Goal: Navigation & Orientation: Find specific page/section

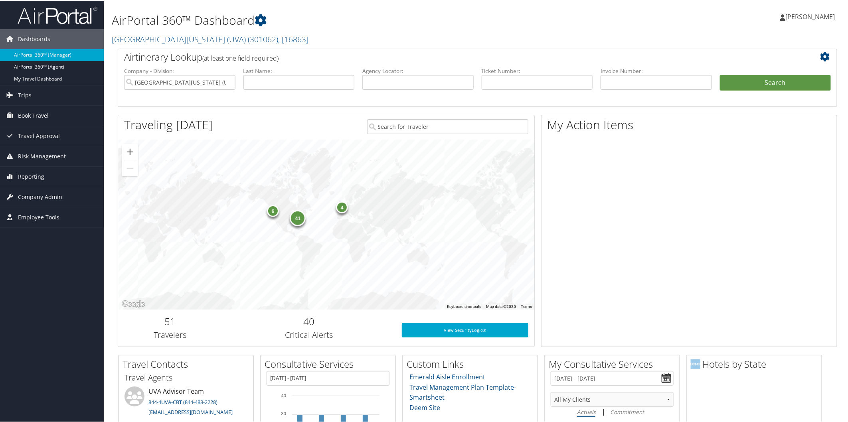
click at [138, 30] on div "AirPortal 360™ Dashboard [GEOGRAPHIC_DATA][US_STATE] (UVA) ( 301062 ) , [ 16863…" at bounding box center [356, 24] width 488 height 41
click at [140, 37] on link "[GEOGRAPHIC_DATA][US_STATE] (UVA) ( 301062 ) , [ 16863 ]" at bounding box center [210, 38] width 197 height 11
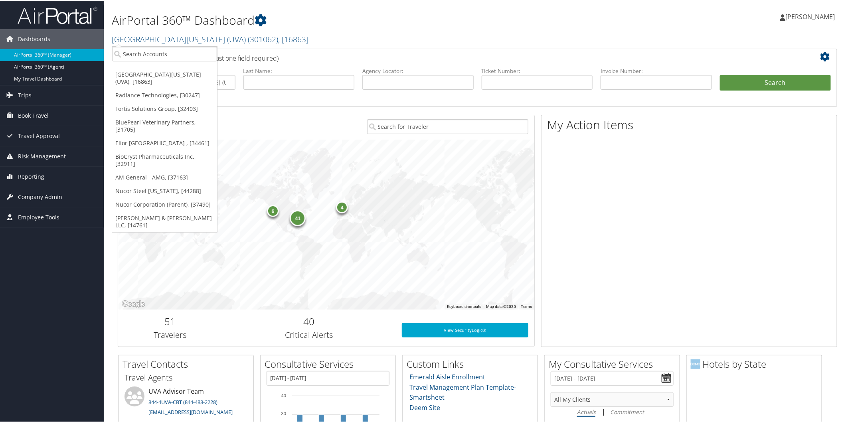
click at [152, 115] on link "BluePearl Veterinary Partners, [31705]" at bounding box center [164, 125] width 105 height 21
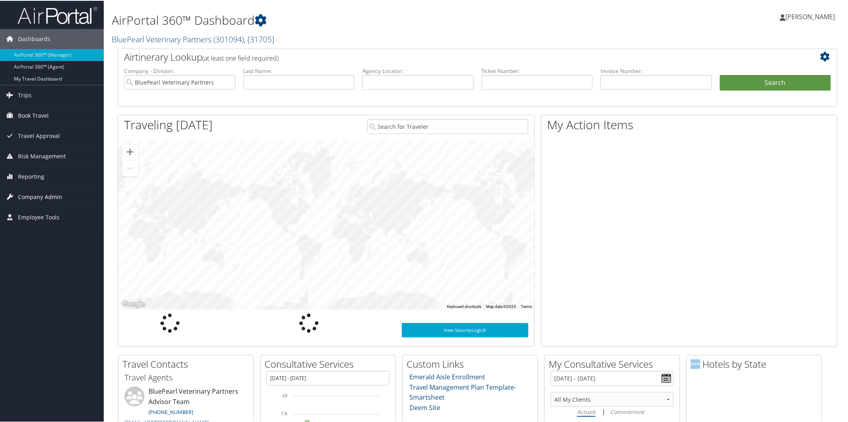
click at [27, 193] on span "Company Admin" at bounding box center [40, 196] width 44 height 20
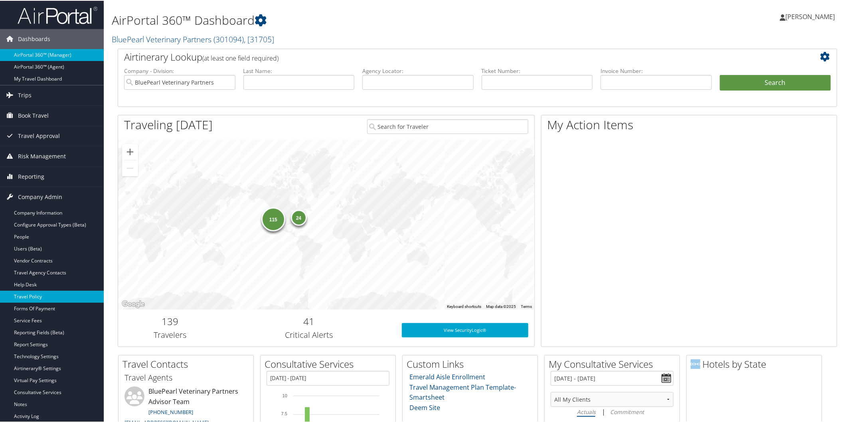
click at [42, 293] on link "Travel Policy" at bounding box center [52, 296] width 104 height 12
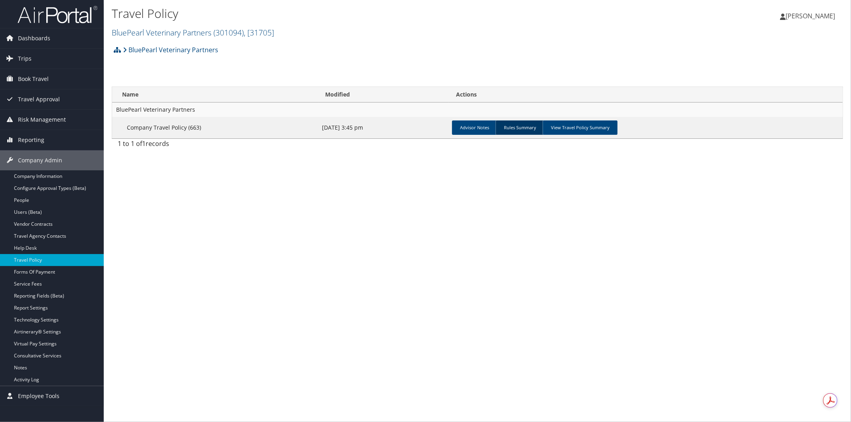
click at [521, 124] on link "Rules Summary" at bounding box center [520, 128] width 49 height 14
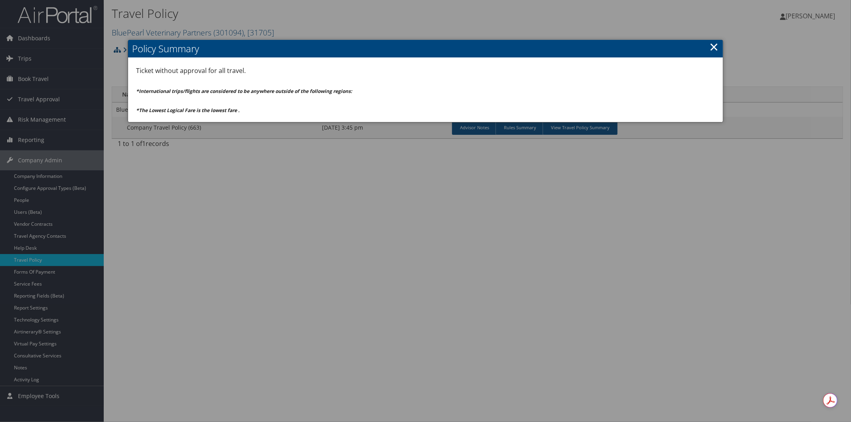
click at [712, 45] on link "×" at bounding box center [714, 47] width 9 height 16
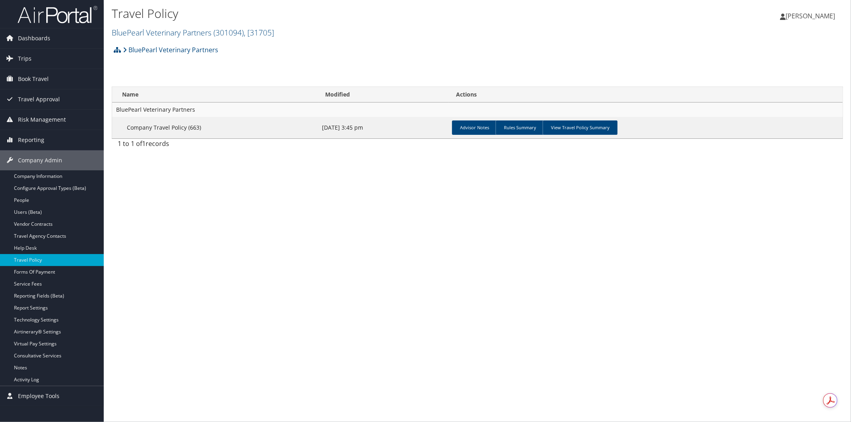
click at [616, 127] on ul "Advisor Notes Rules Summary View Travel Policy Summary" at bounding box center [646, 128] width 386 height 14
click at [608, 126] on link "View Travel Policy Summary" at bounding box center [580, 128] width 75 height 14
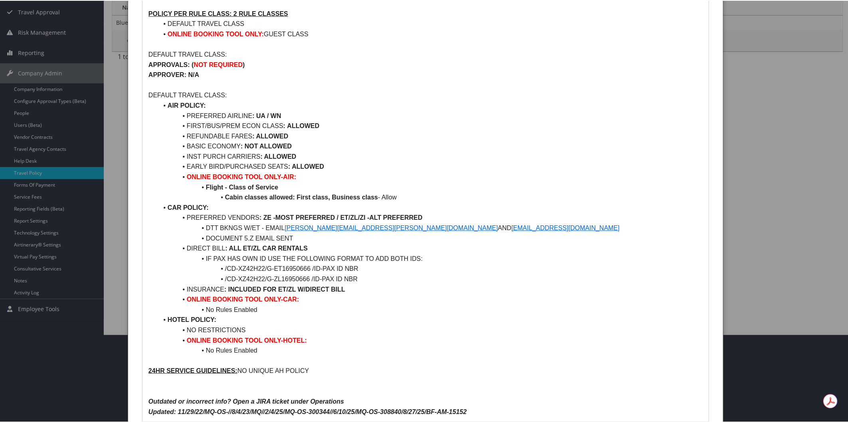
scroll to position [105, 0]
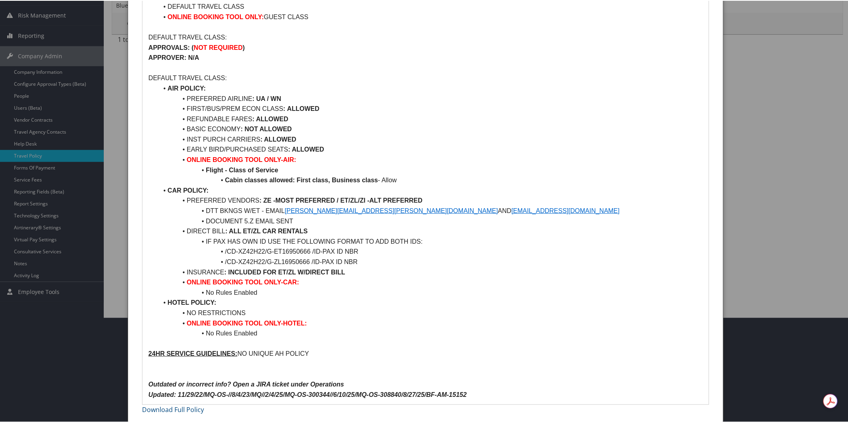
click at [820, 241] on div at bounding box center [425, 211] width 851 height 422
click at [790, 145] on div at bounding box center [425, 211] width 851 height 422
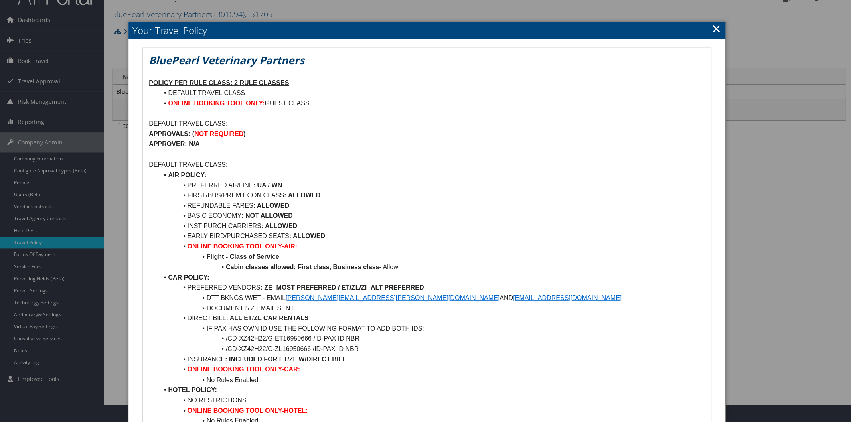
scroll to position [0, 0]
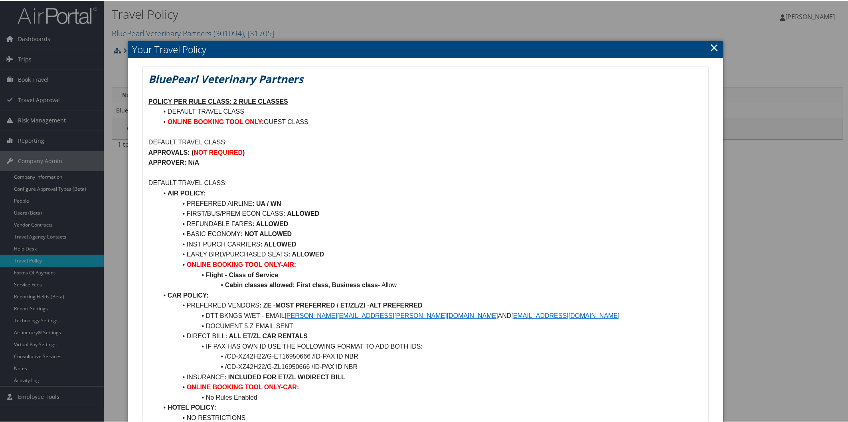
click at [713, 49] on link "×" at bounding box center [714, 47] width 9 height 16
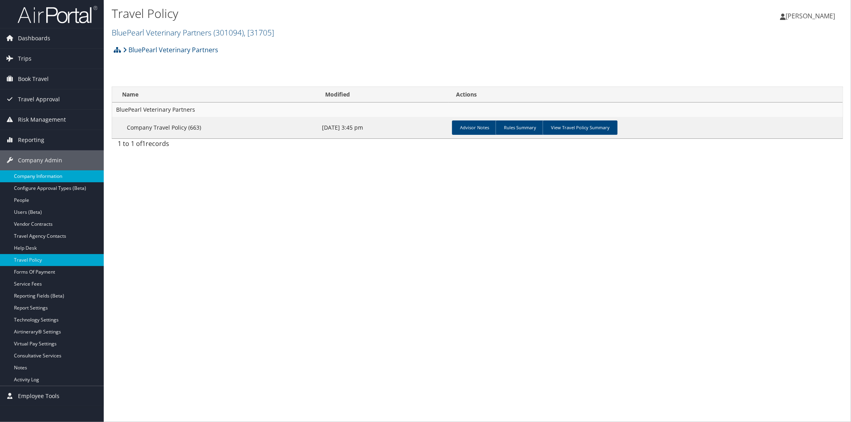
click at [49, 178] on link "Company Information" at bounding box center [52, 176] width 104 height 12
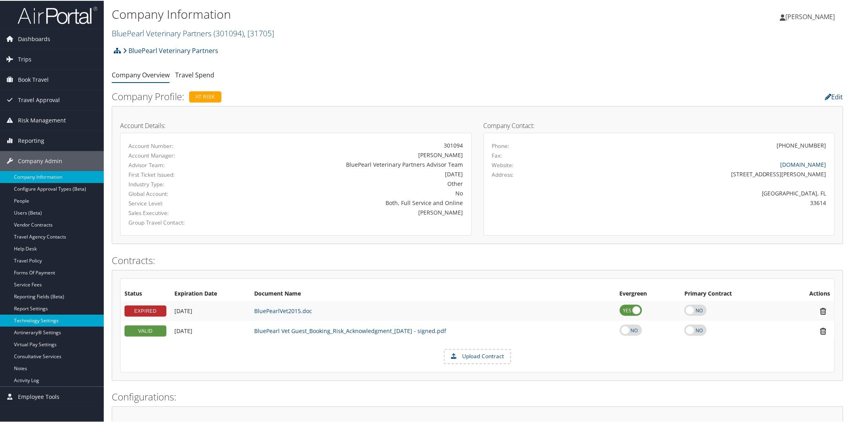
click at [57, 316] on link "Technology Settings" at bounding box center [52, 320] width 104 height 12
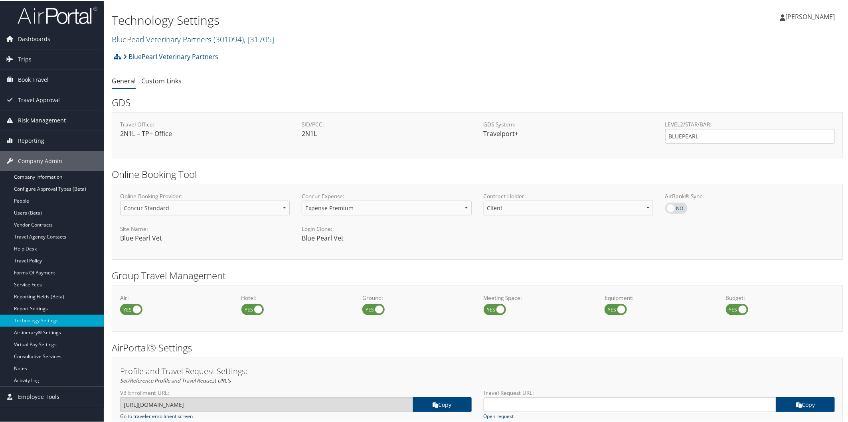
scroll to position [269, 0]
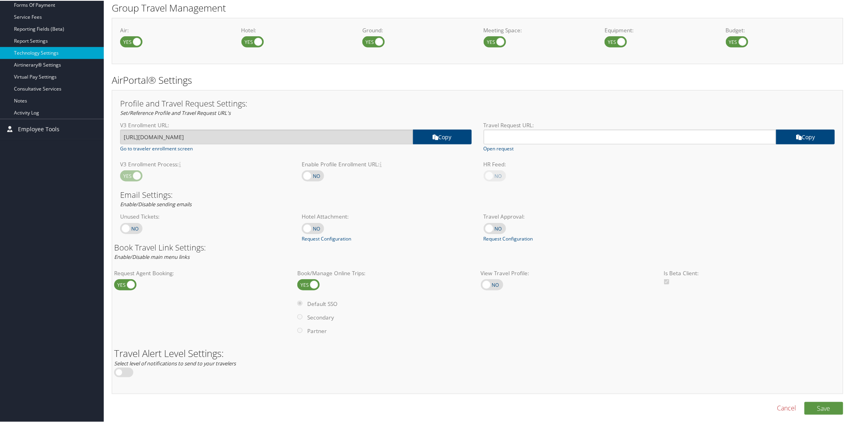
click at [813, 20] on div "Air: Hotel: Ground: Meeting Space: Equipment: Budget:" at bounding box center [478, 40] width 732 height 46
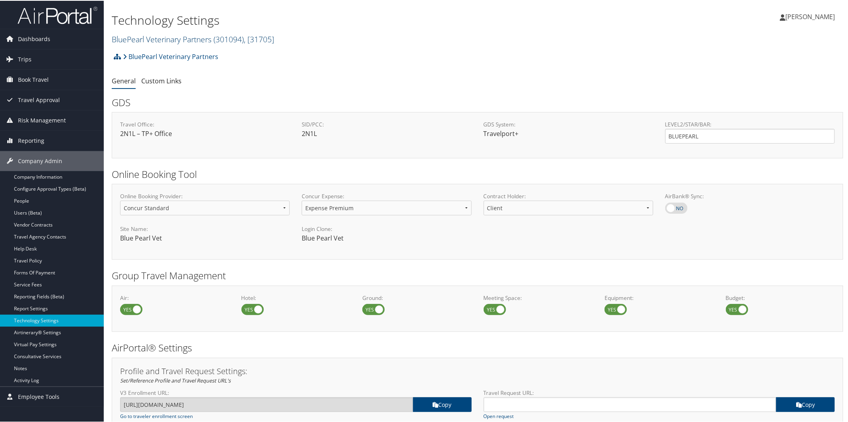
click at [148, 34] on link "BluePearl Veterinary Partners ( 301094 ) , [ 31705 ]" at bounding box center [193, 38] width 162 height 11
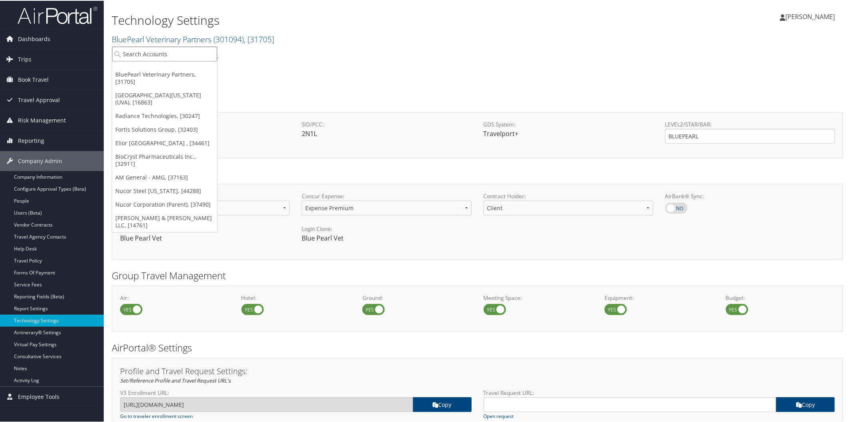
click at [161, 48] on input "search" at bounding box center [164, 53] width 105 height 15
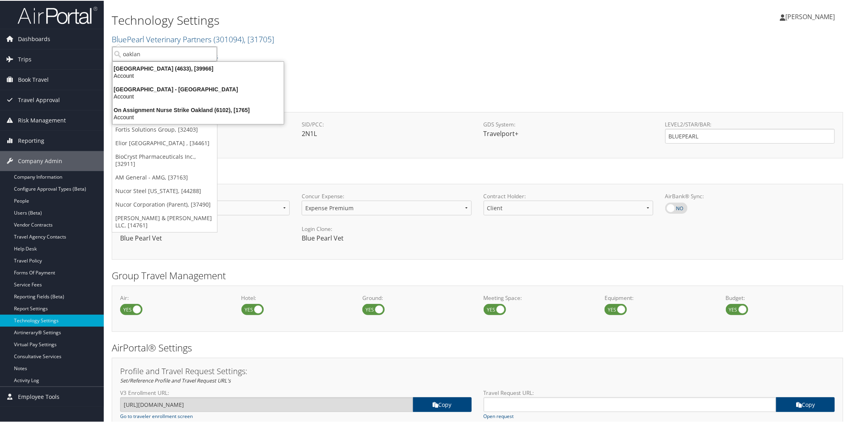
type input "oakland"
click at [156, 64] on div "Oakland University (4633), [39966] Account" at bounding box center [198, 71] width 169 height 18
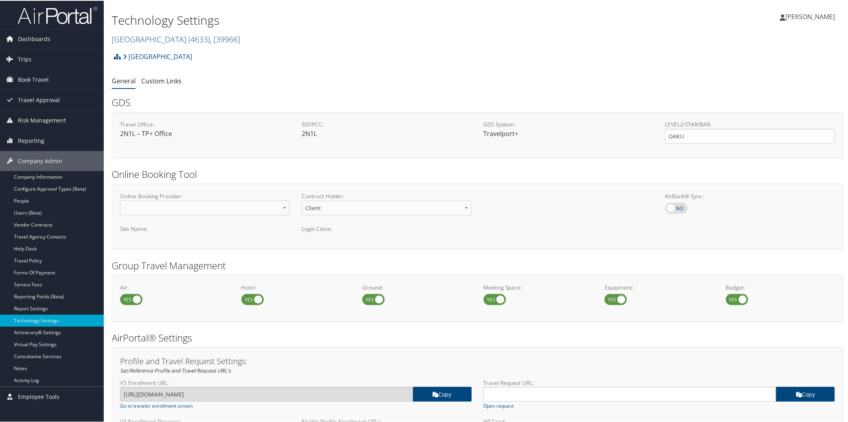
click at [67, 17] on img at bounding box center [58, 14] width 80 height 19
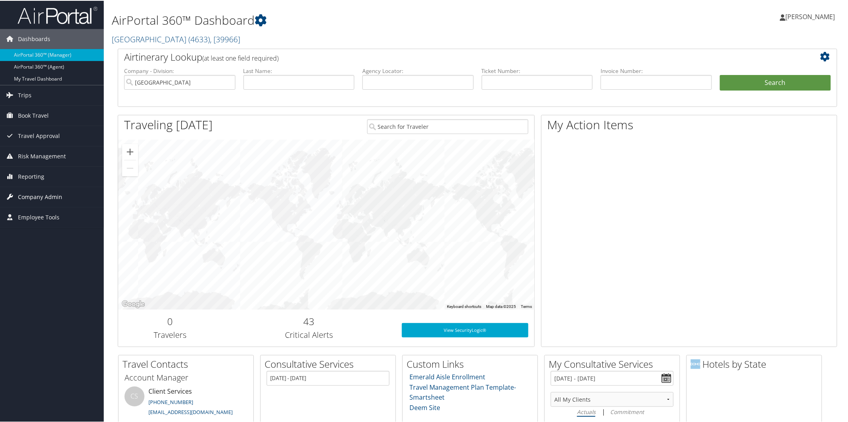
click at [54, 192] on span "Company Admin" at bounding box center [40, 196] width 44 height 20
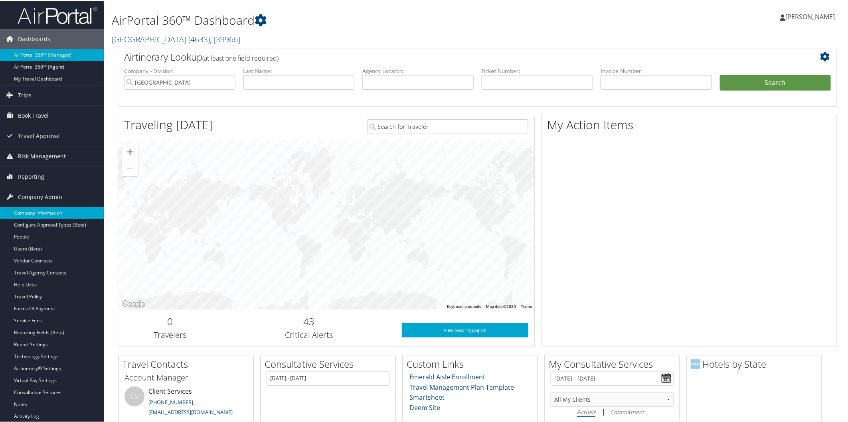
click at [51, 210] on link "Company Information" at bounding box center [52, 212] width 104 height 12
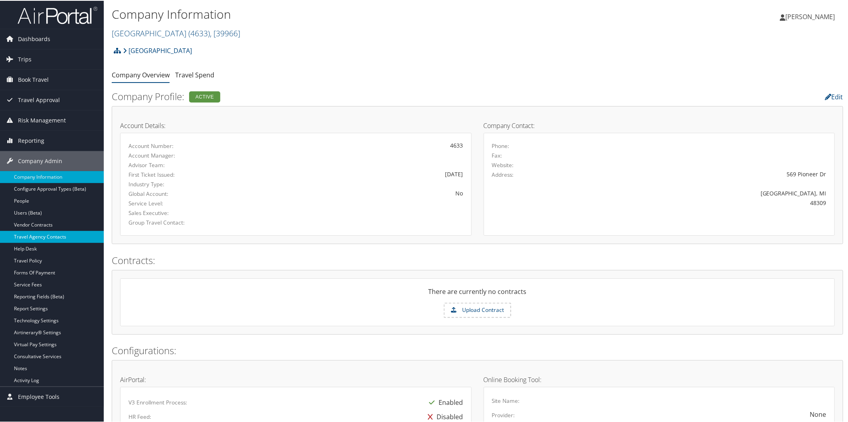
click at [49, 235] on link "Travel Agency Contacts" at bounding box center [52, 236] width 104 height 12
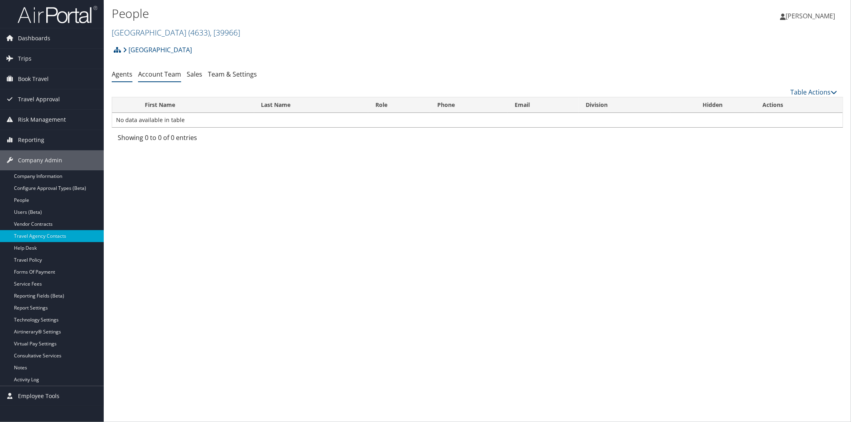
click at [162, 77] on link "Account Team" at bounding box center [159, 74] width 43 height 9
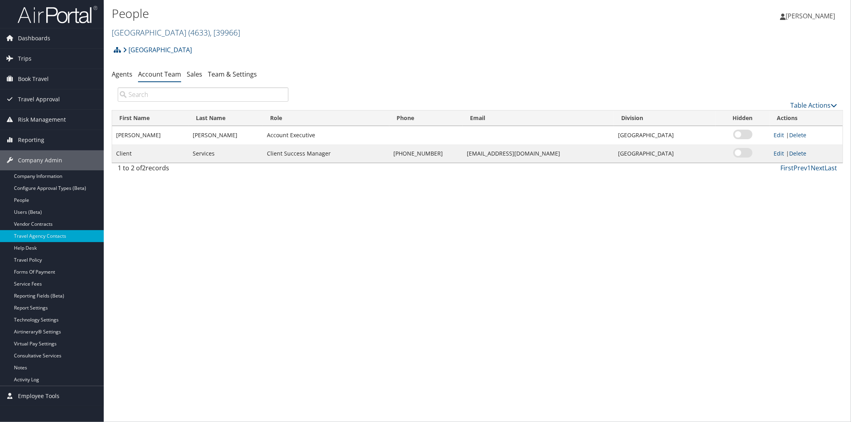
click at [151, 32] on link "[GEOGRAPHIC_DATA] ( 4633 ) , [ 39966 ]" at bounding box center [176, 32] width 129 height 11
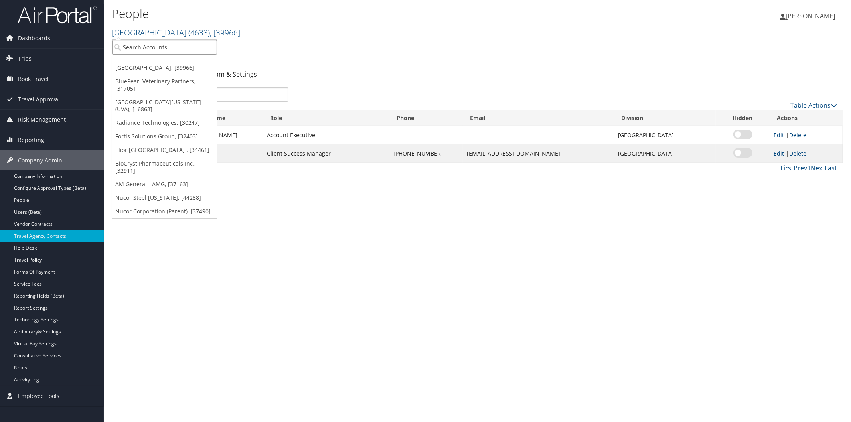
click at [164, 50] on input "search" at bounding box center [164, 47] width 105 height 15
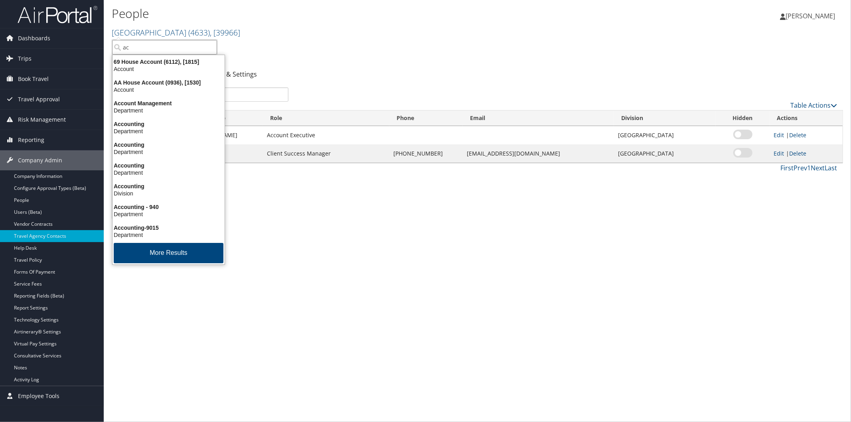
type input "a"
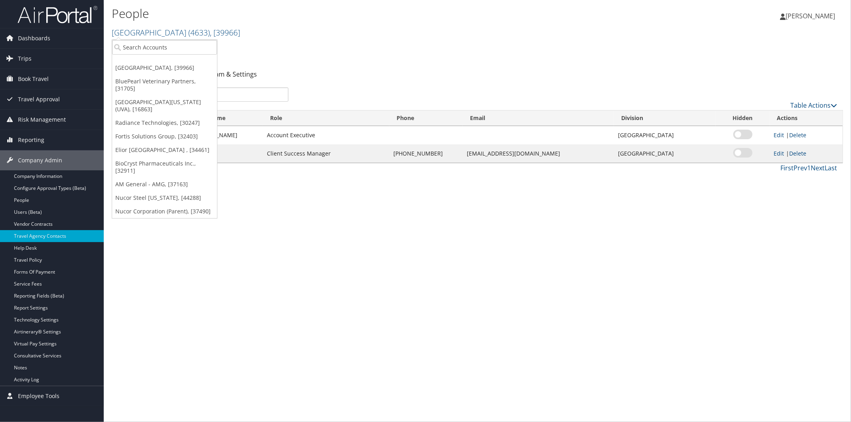
click at [338, 30] on h2 "Oakland University ( 4633 ) , [ 39966 ]" at bounding box center [356, 32] width 488 height 14
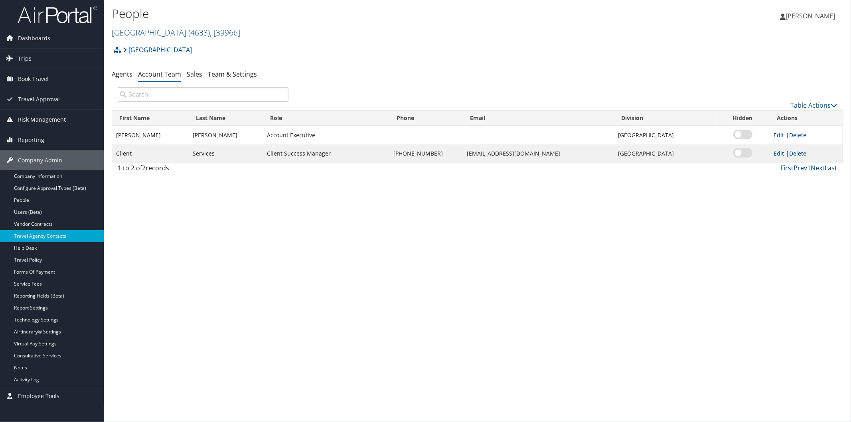
click at [341, 253] on div "People Oakland University ( 4633 ) , [ 39966 ] Oakland University BluePearl Vet…" at bounding box center [478, 211] width 748 height 422
click at [137, 31] on link "Oakland University ( 4633 ) , [ 39966 ]" at bounding box center [176, 32] width 129 height 11
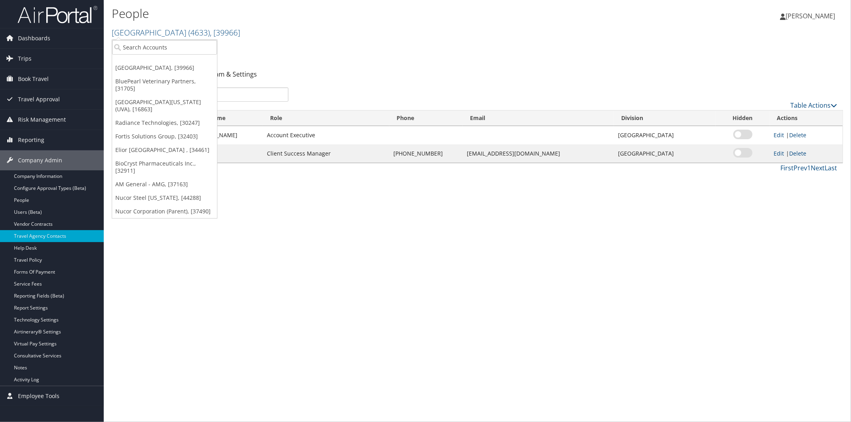
click at [158, 96] on link "[GEOGRAPHIC_DATA][US_STATE] (UVA), [16863]" at bounding box center [164, 105] width 105 height 21
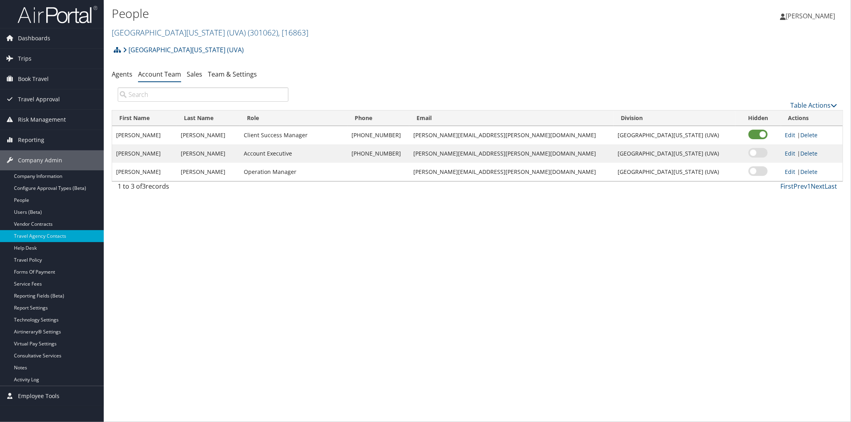
click at [55, 9] on img at bounding box center [58, 14] width 80 height 19
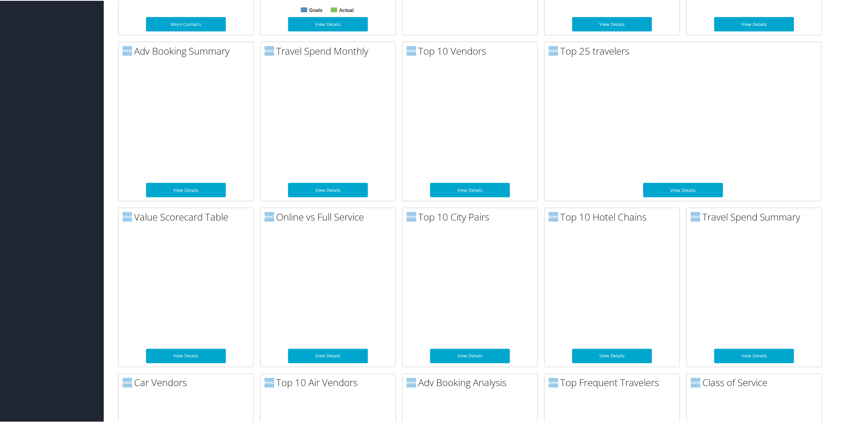
scroll to position [761, 0]
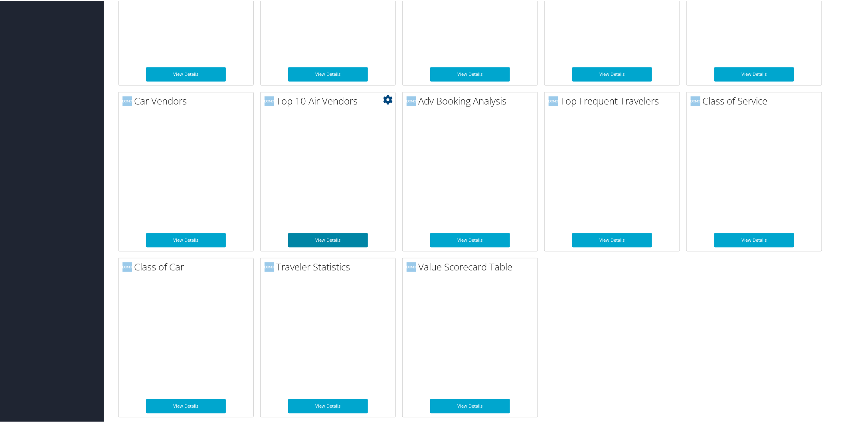
click at [329, 239] on link "View Details" at bounding box center [328, 240] width 80 height 14
